Goal: Use online tool/utility: Use online tool/utility

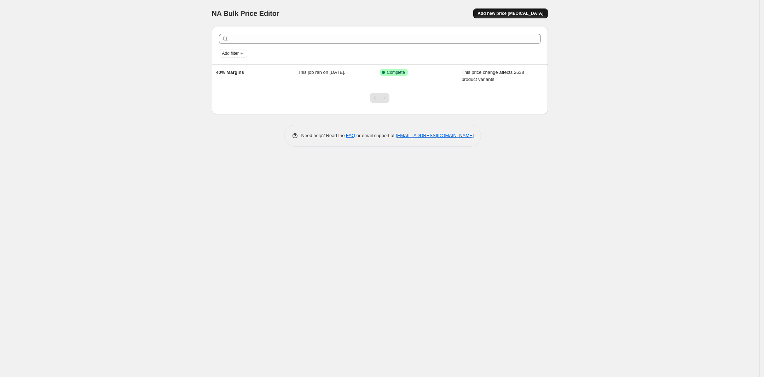
click at [513, 14] on span "Add new price [MEDICAL_DATA]" at bounding box center [510, 14] width 66 height 6
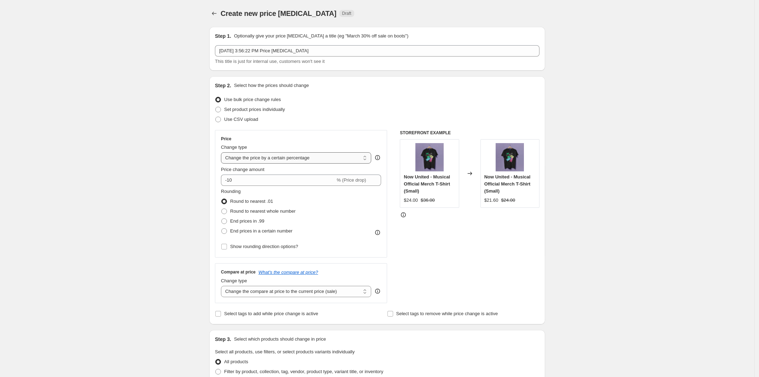
click at [335, 157] on select "Change the price to a certain amount Change the price by a certain amount Chang…" at bounding box center [296, 157] width 150 height 11
select select "margin"
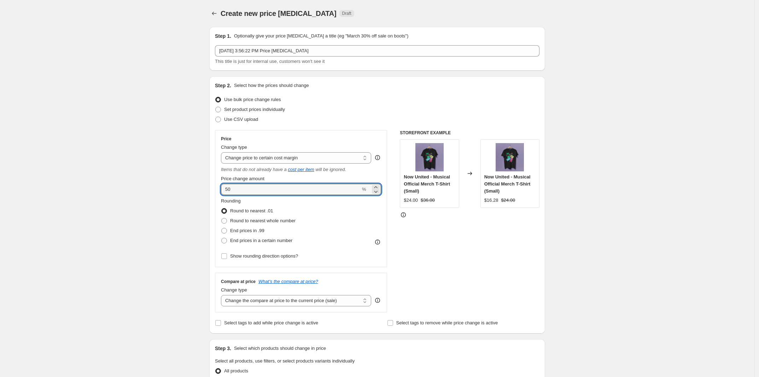
drag, startPoint x: 229, startPoint y: 190, endPoint x: 211, endPoint y: 189, distance: 17.3
click at [211, 189] on div "Step 2. Select how the prices should change Use bulk price change rules Set pro…" at bounding box center [377, 204] width 336 height 257
type input "40"
click at [234, 230] on span "End prices in .99" at bounding box center [247, 230] width 34 height 5
click at [222, 228] on input "End prices in .99" at bounding box center [221, 228] width 0 height 0
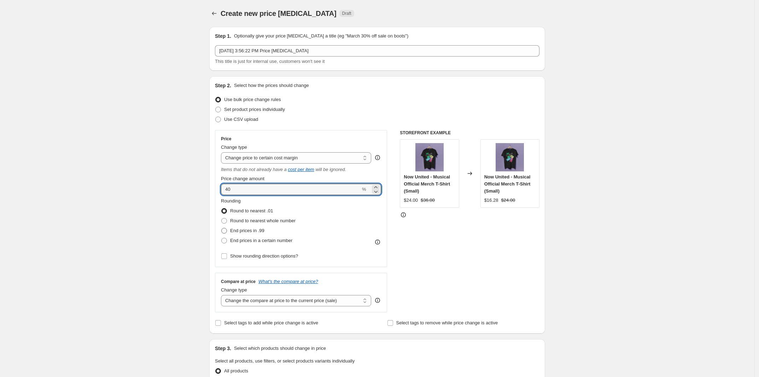
radio input "true"
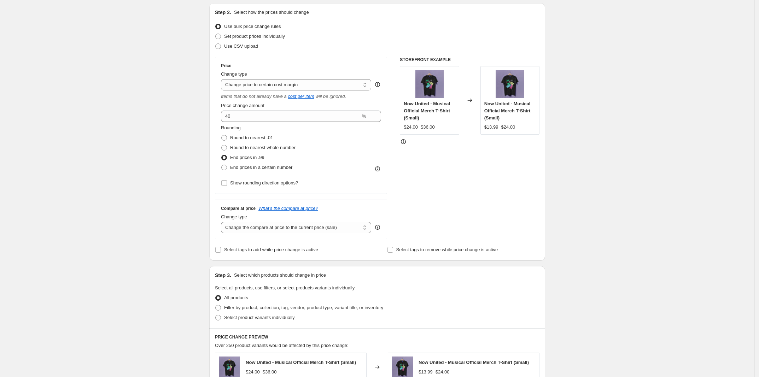
scroll to position [88, 0]
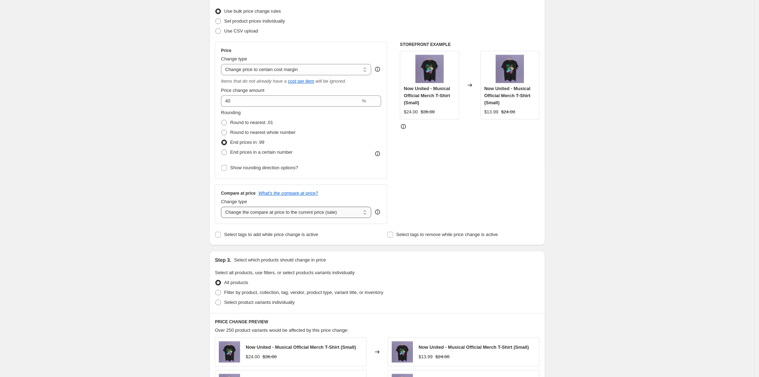
click at [351, 216] on select "Change the compare at price to the current price (sale) Change the compare at p…" at bounding box center [296, 212] width 150 height 11
click at [161, 291] on div "Create new price [MEDICAL_DATA]. This page is ready Create new price [MEDICAL_D…" at bounding box center [377, 270] width 755 height 716
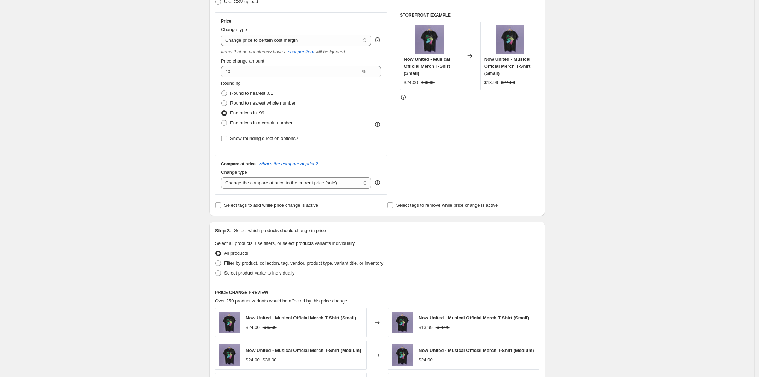
scroll to position [133, 0]
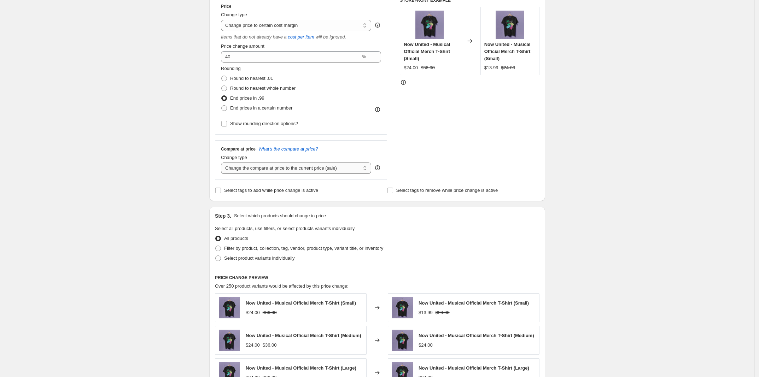
click at [305, 171] on select "Change the compare at price to the current price (sale) Change the compare at p…" at bounding box center [296, 168] width 150 height 11
select select "remove"
click at [223, 163] on select "Change the compare at price to the current price (sale) Change the compare at p…" at bounding box center [296, 168] width 150 height 11
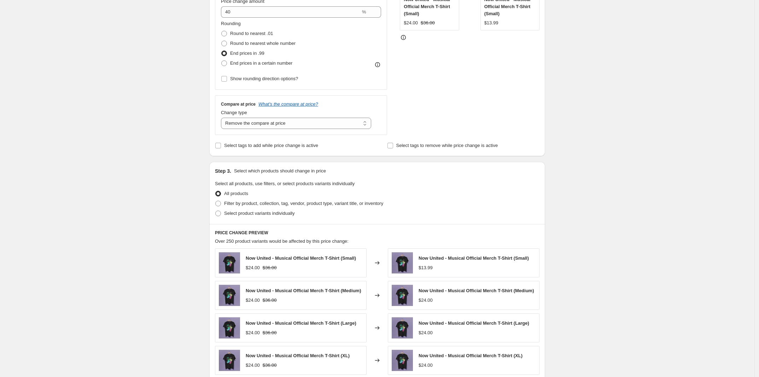
scroll to position [221, 0]
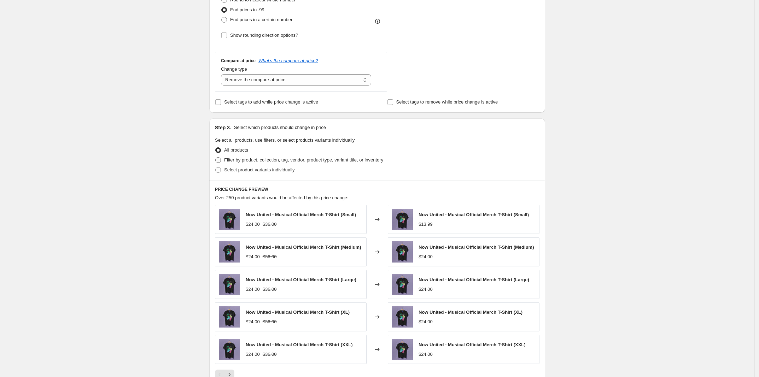
click at [262, 161] on span "Filter by product, collection, tag, vendor, product type, variant title, or inv…" at bounding box center [303, 159] width 159 height 5
click at [216, 158] on input "Filter by product, collection, tag, vendor, product type, variant title, or inv…" at bounding box center [215, 157] width 0 height 0
radio input "true"
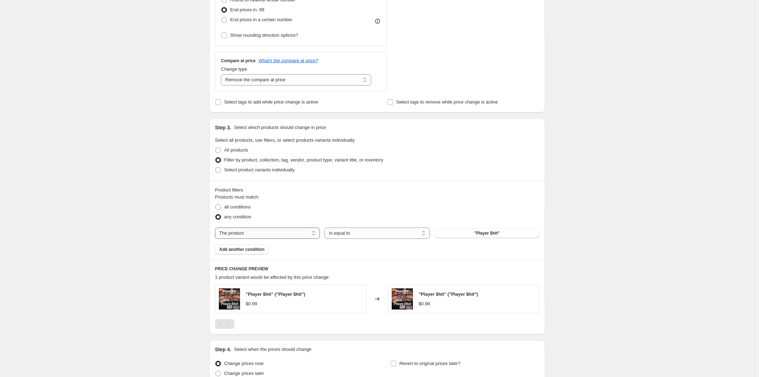
click at [315, 233] on select "The product The product's collection The product's tag The product's vendor The…" at bounding box center [267, 233] width 105 height 11
select select "collection"
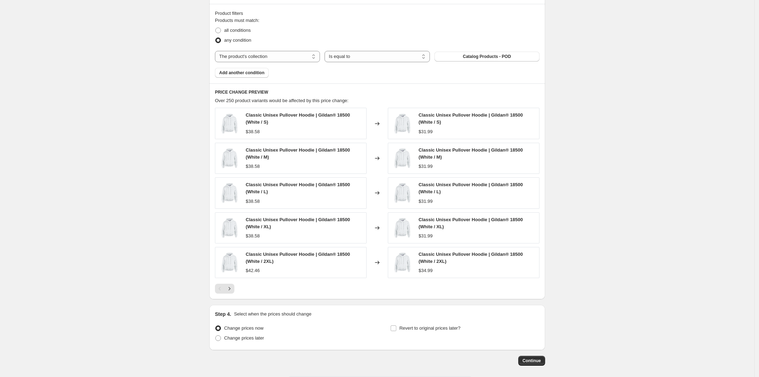
scroll to position [431, 0]
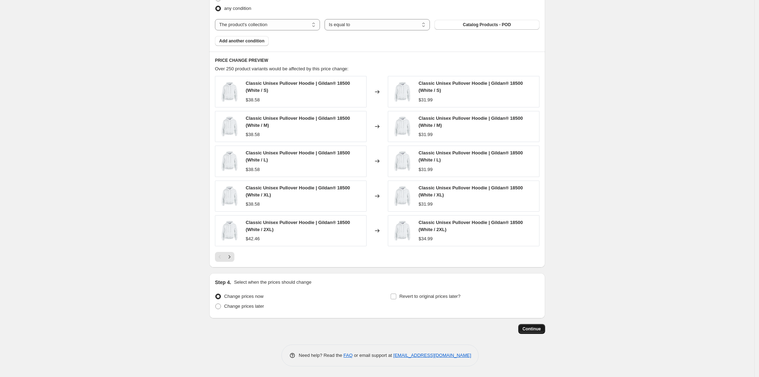
click at [535, 332] on span "Continue" at bounding box center [532, 329] width 18 height 6
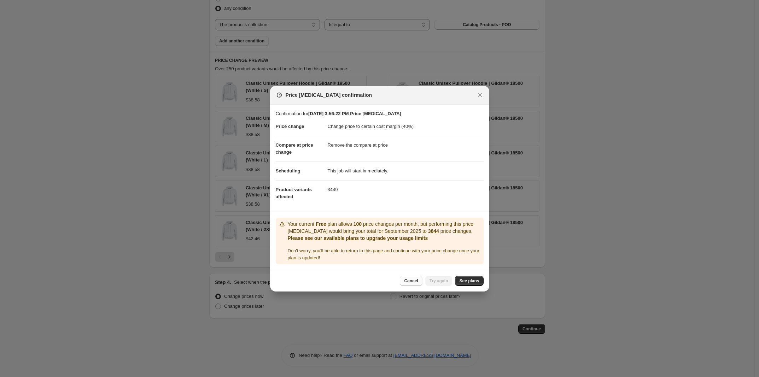
click at [418, 281] on span "Cancel" at bounding box center [411, 281] width 14 height 6
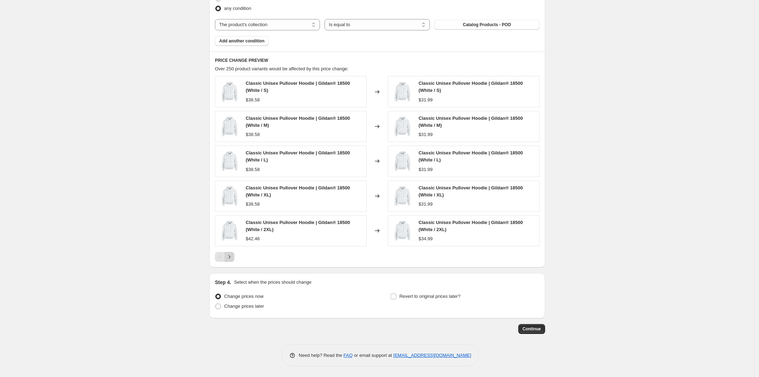
click at [233, 260] on icon "Next" at bounding box center [229, 257] width 7 height 7
drag, startPoint x: 233, startPoint y: 260, endPoint x: 119, endPoint y: 300, distance: 120.3
click at [233, 260] on icon "Next" at bounding box center [229, 257] width 7 height 7
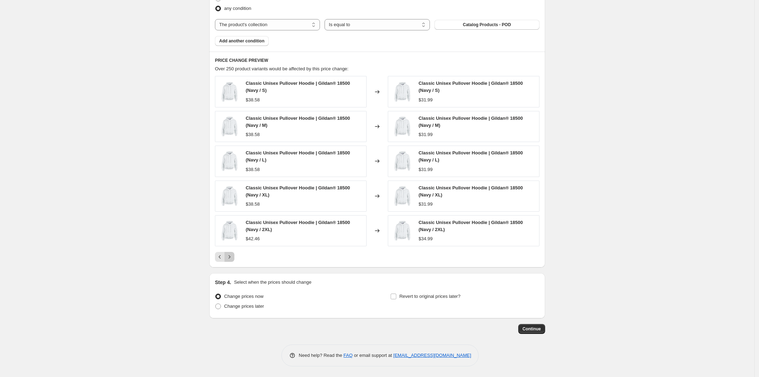
click at [233, 260] on icon "Next" at bounding box center [229, 257] width 7 height 7
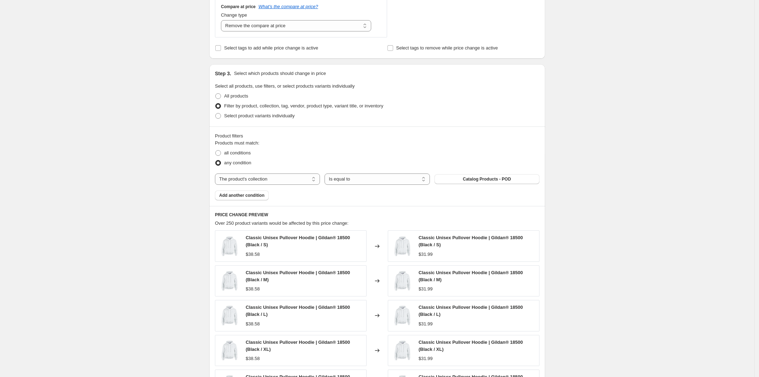
scroll to position [255, 0]
